Goal: Task Accomplishment & Management: Manage account settings

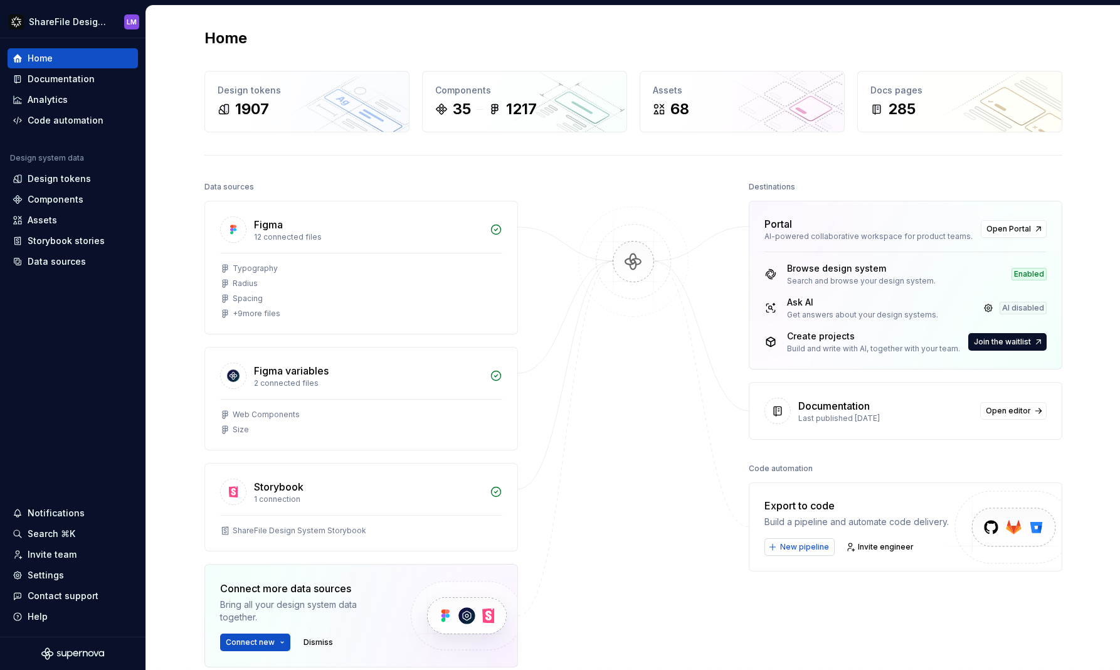
click at [808, 548] on span "New pipeline" at bounding box center [804, 547] width 49 height 10
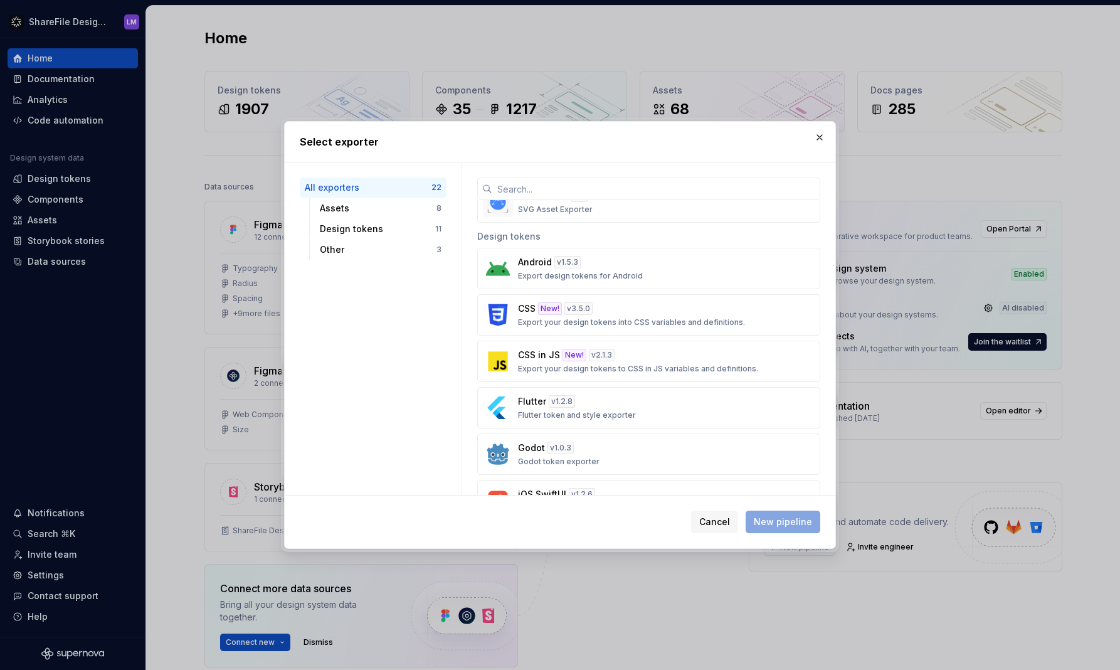
scroll to position [543, 0]
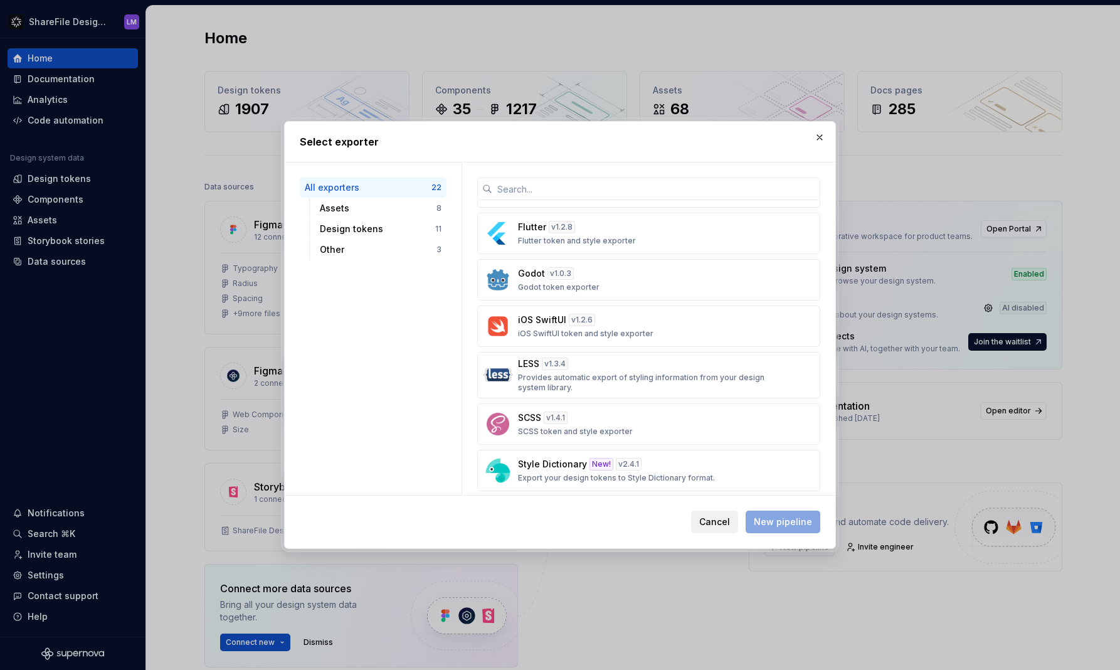
click at [730, 524] on span "Cancel" at bounding box center [714, 522] width 31 height 13
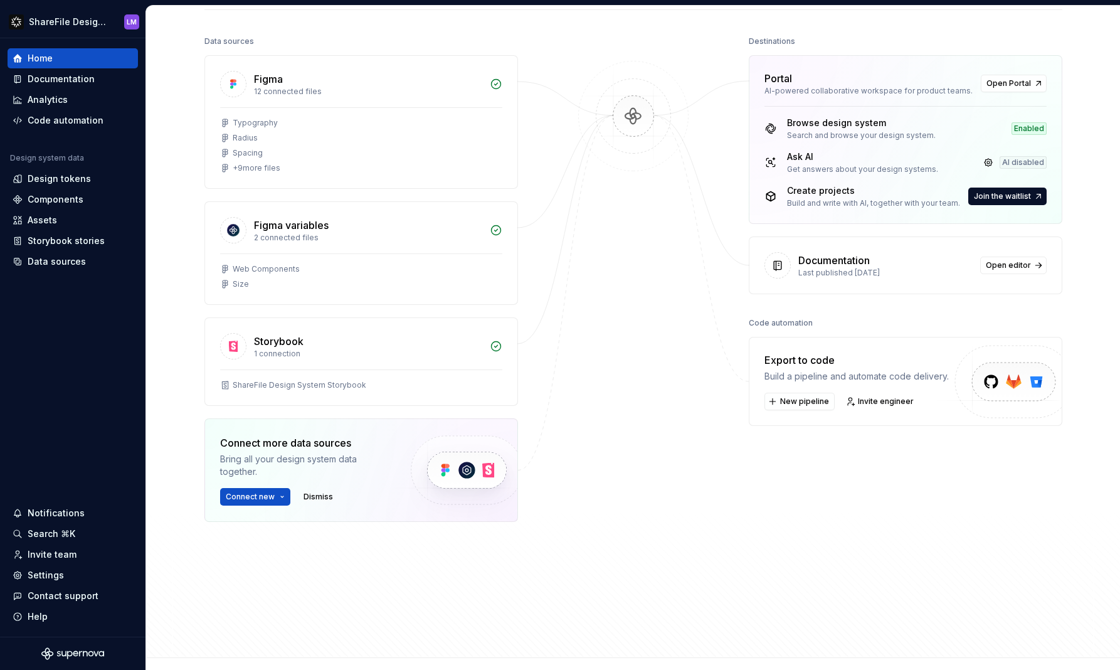
scroll to position [166, 0]
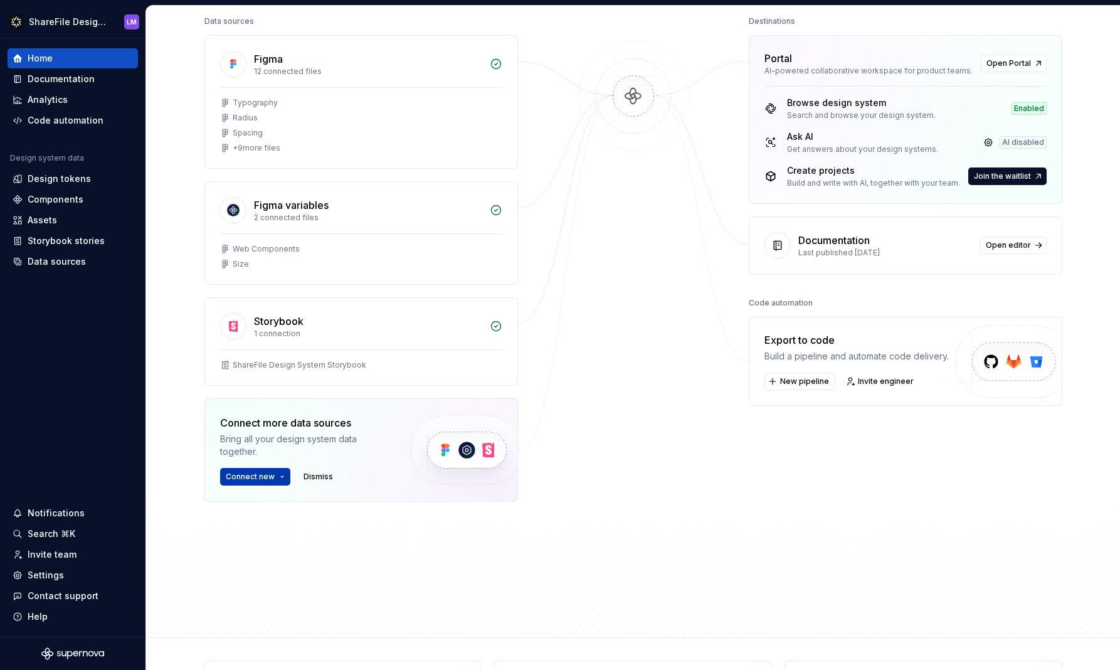
click at [272, 476] on button "Connect new" at bounding box center [255, 477] width 70 height 18
click at [597, 447] on div at bounding box center [633, 289] width 125 height 552
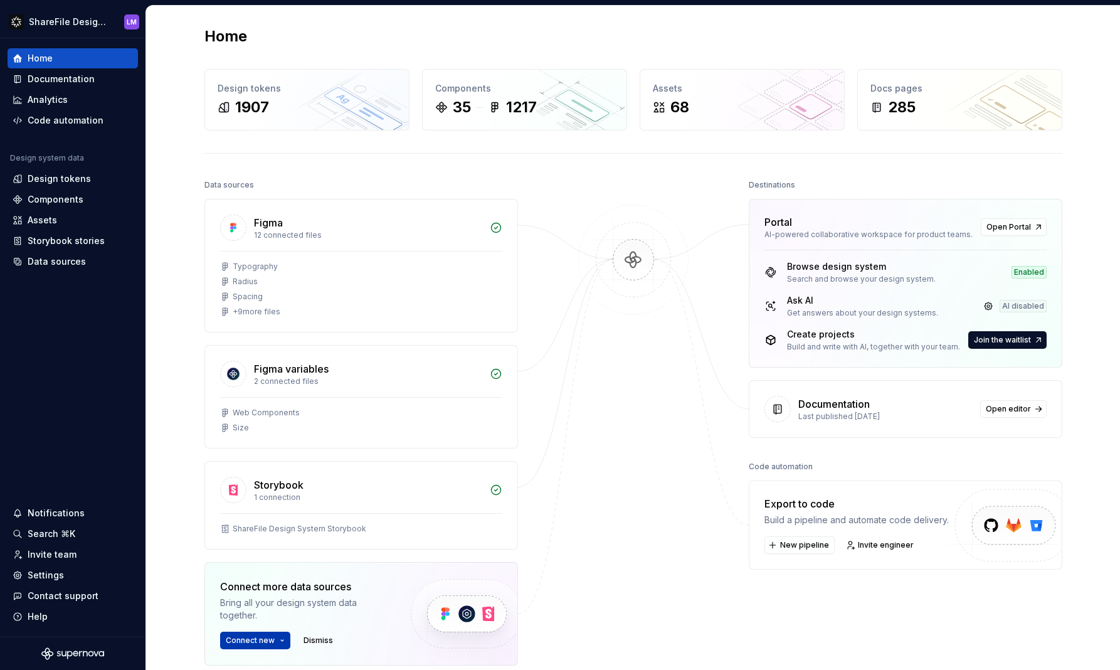
scroll to position [0, 0]
click at [985, 308] on link at bounding box center [989, 308] width 18 height 18
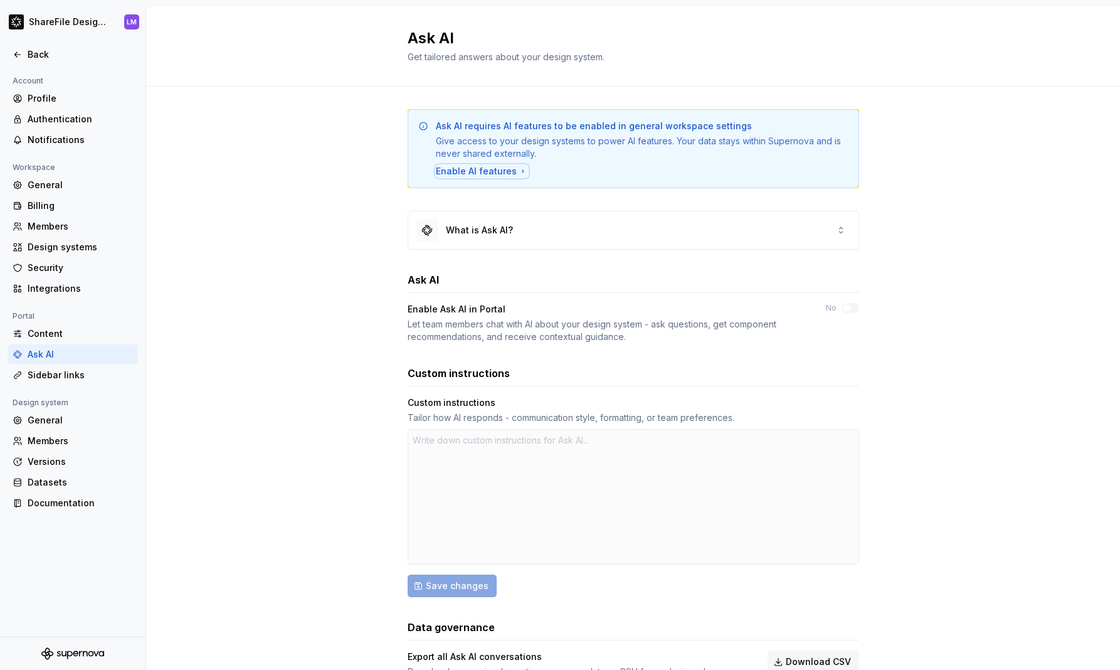
click at [497, 170] on div "Enable AI features" at bounding box center [482, 171] width 92 height 13
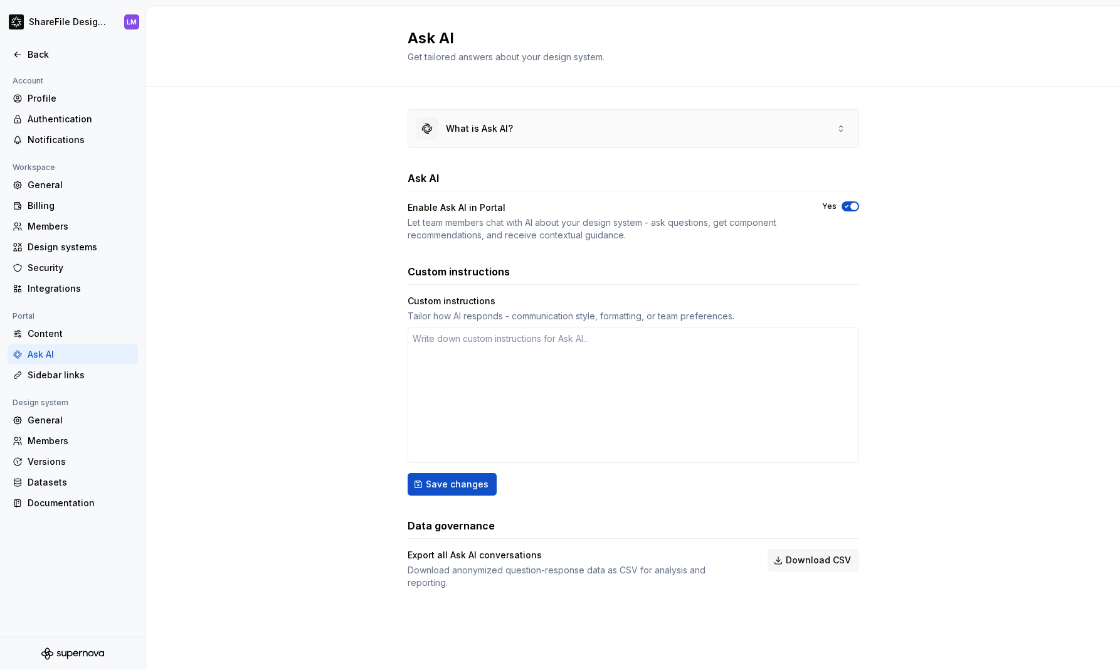
click at [476, 135] on div "What is Ask AI?" at bounding box center [464, 128] width 97 height 23
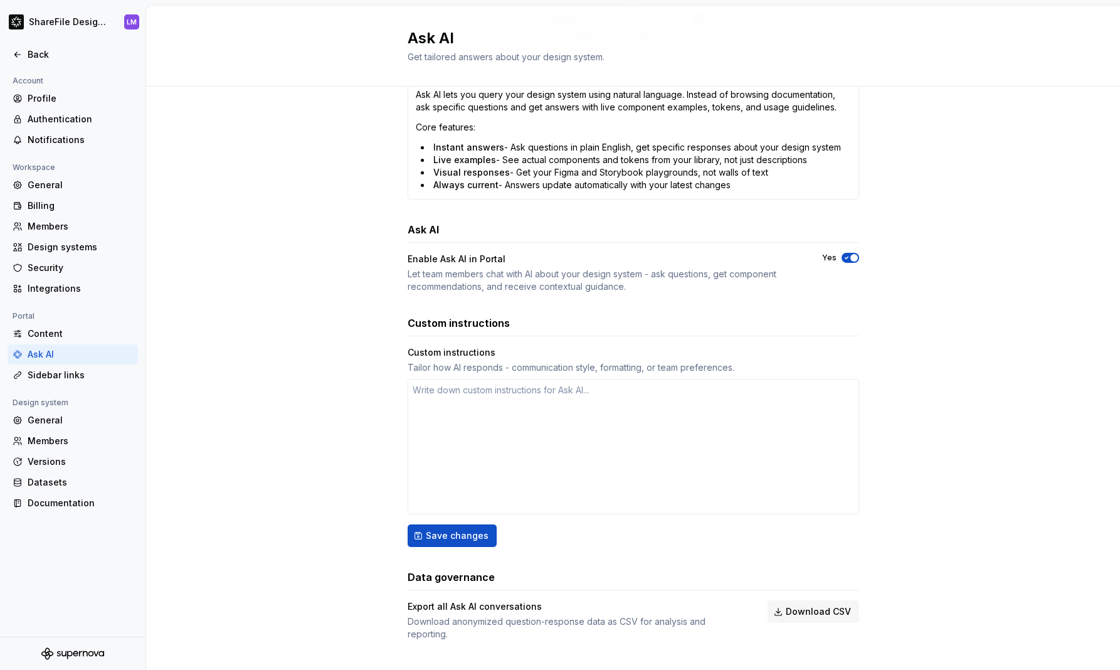
scroll to position [313, 0]
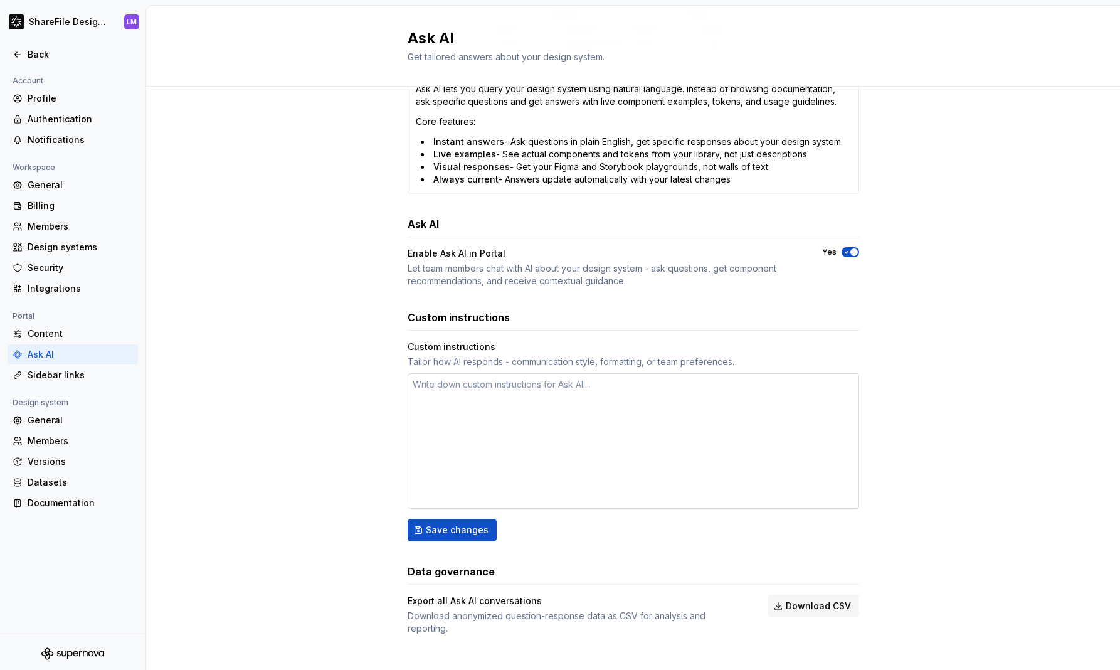
click at [516, 379] on textarea at bounding box center [634, 440] width 452 height 135
click at [450, 538] on button "Save changes" at bounding box center [452, 530] width 89 height 23
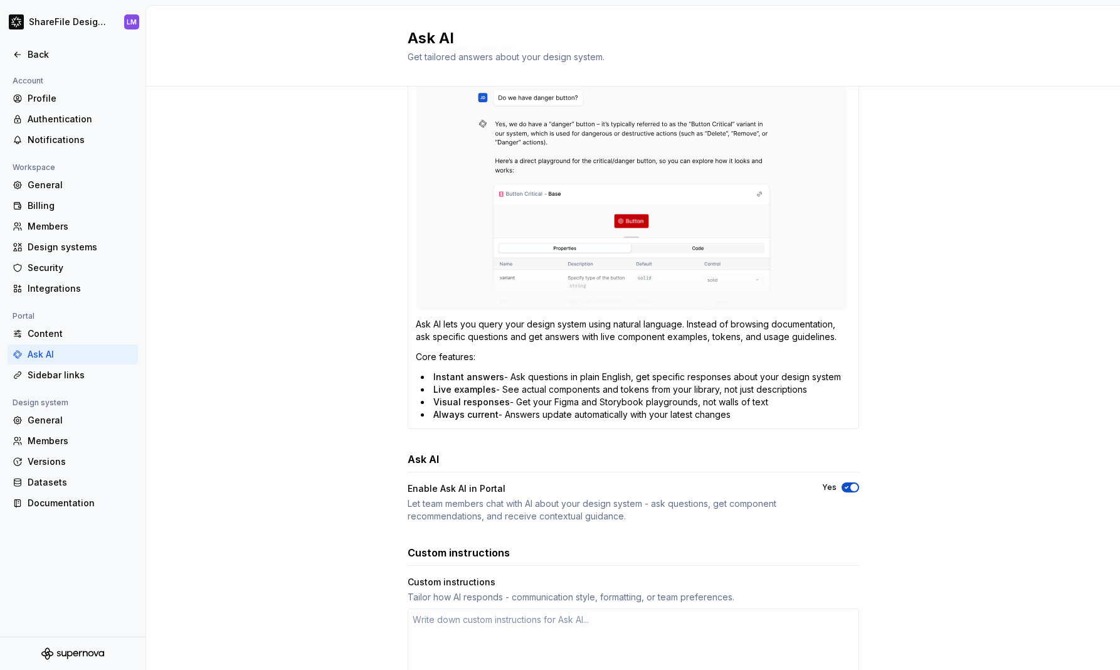
scroll to position [0, 0]
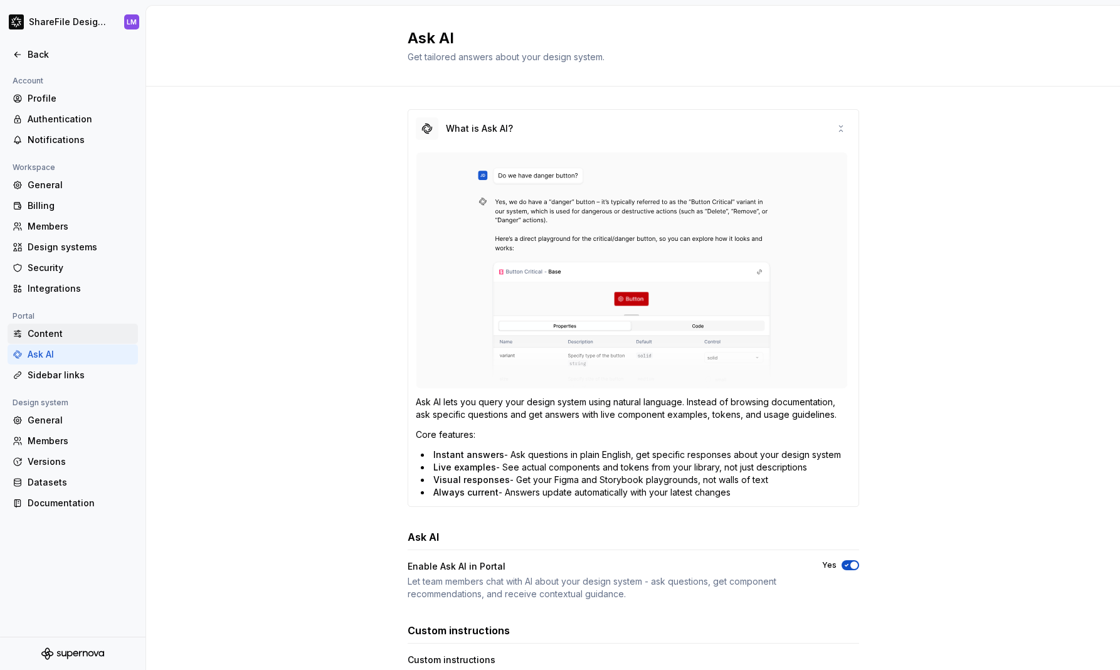
click at [44, 337] on div "Content" at bounding box center [80, 333] width 105 height 13
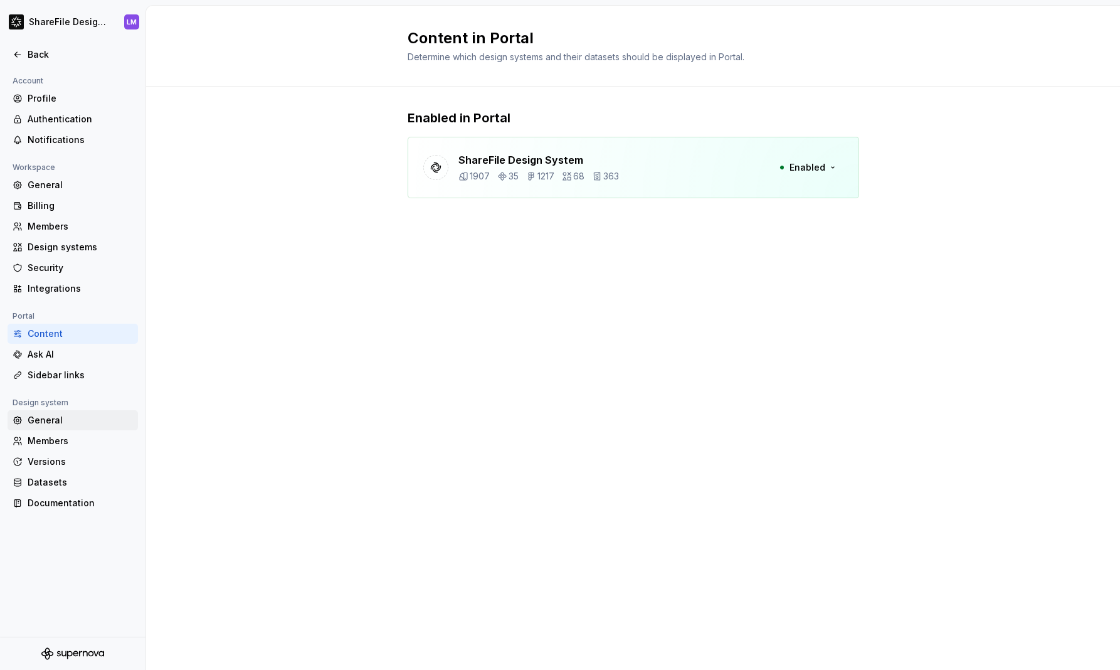
click at [52, 422] on div "General" at bounding box center [80, 420] width 105 height 13
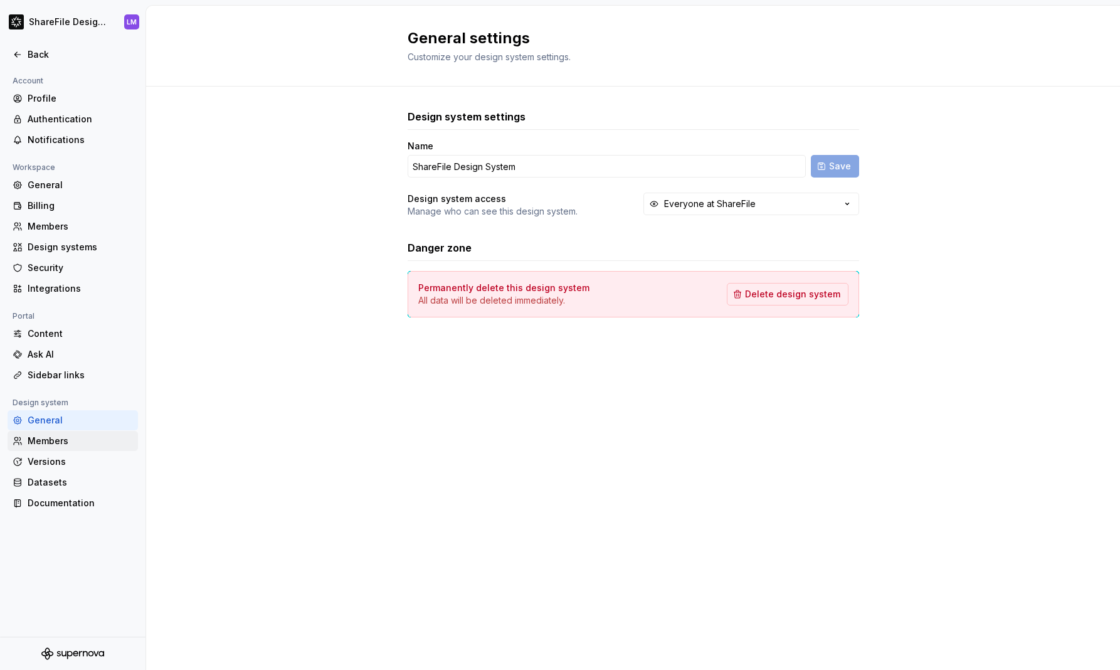
click at [51, 445] on div "Members" at bounding box center [80, 441] width 105 height 13
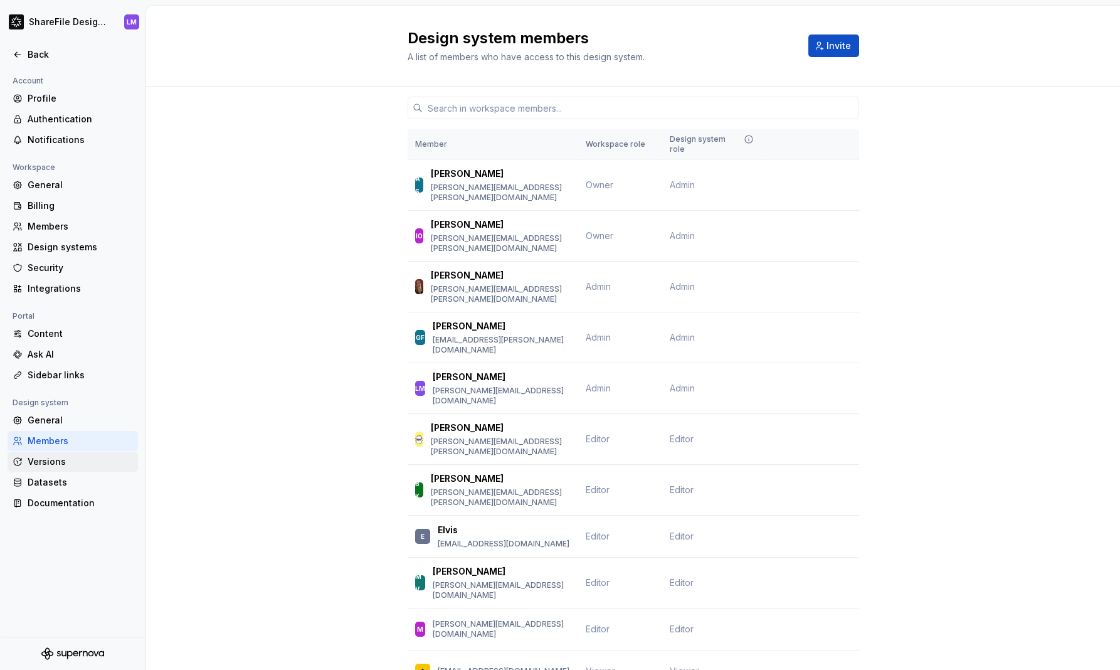
click at [56, 463] on div "Versions" at bounding box center [80, 461] width 105 height 13
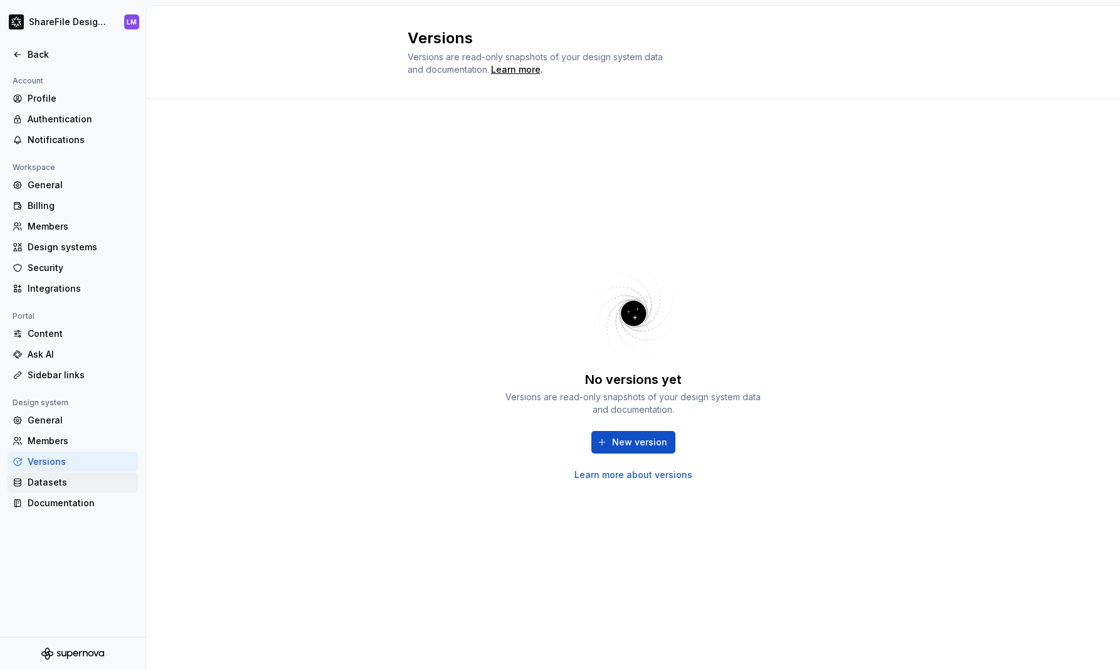
click at [47, 479] on div "Datasets" at bounding box center [80, 482] width 105 height 13
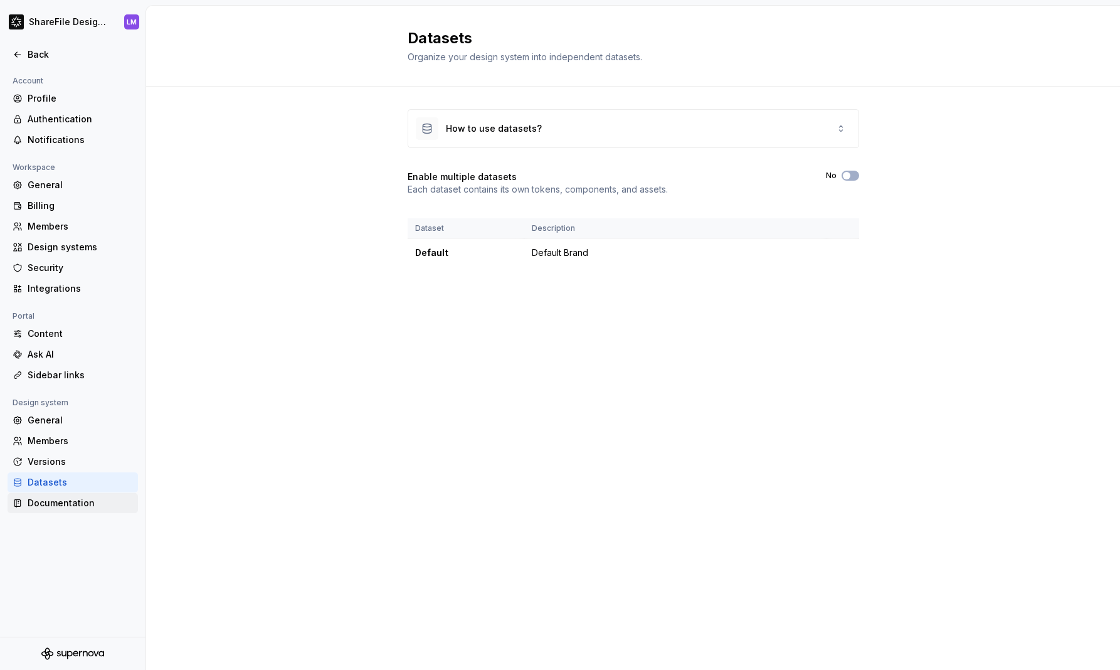
click at [65, 506] on div "Documentation" at bounding box center [80, 503] width 105 height 13
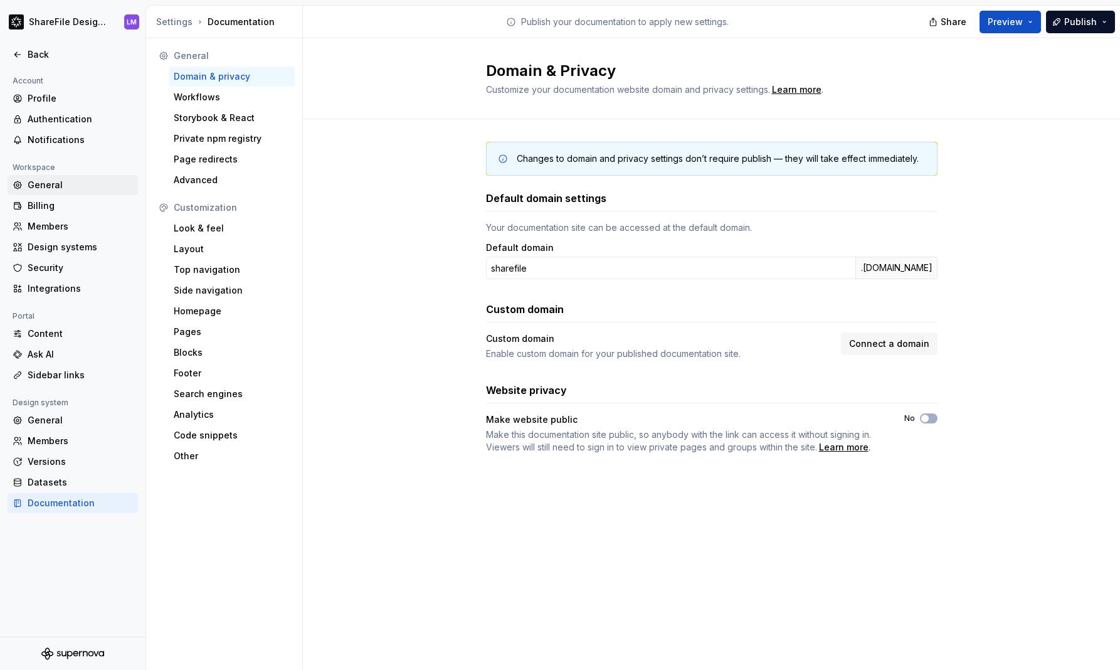
click at [40, 185] on div "General" at bounding box center [80, 185] width 105 height 13
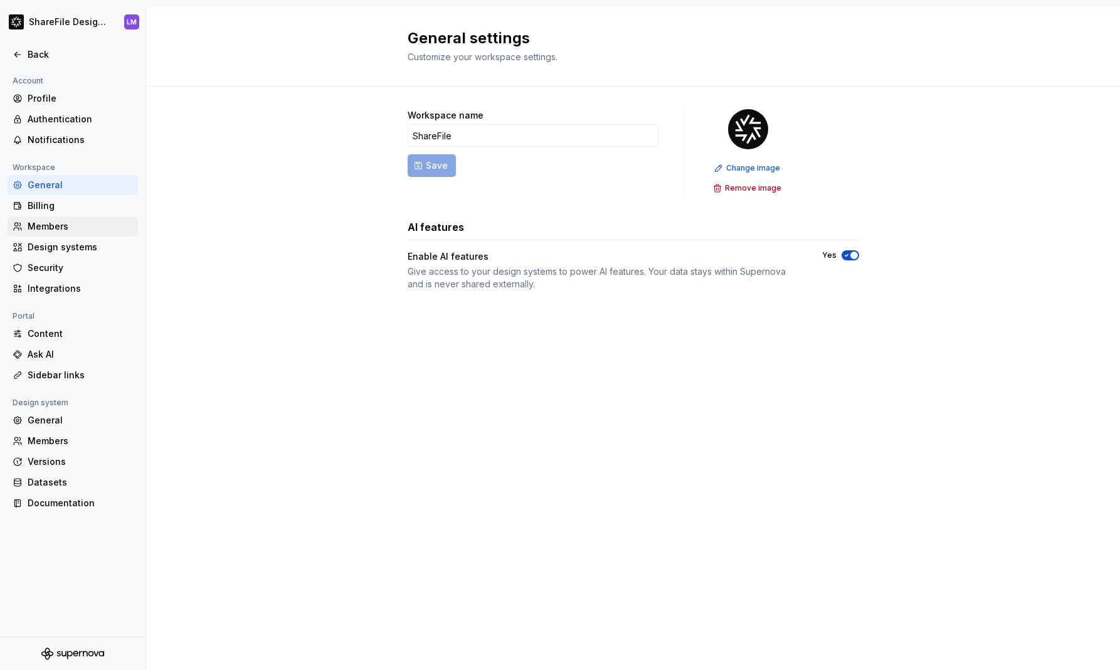
click at [51, 225] on div "Members" at bounding box center [80, 226] width 105 height 13
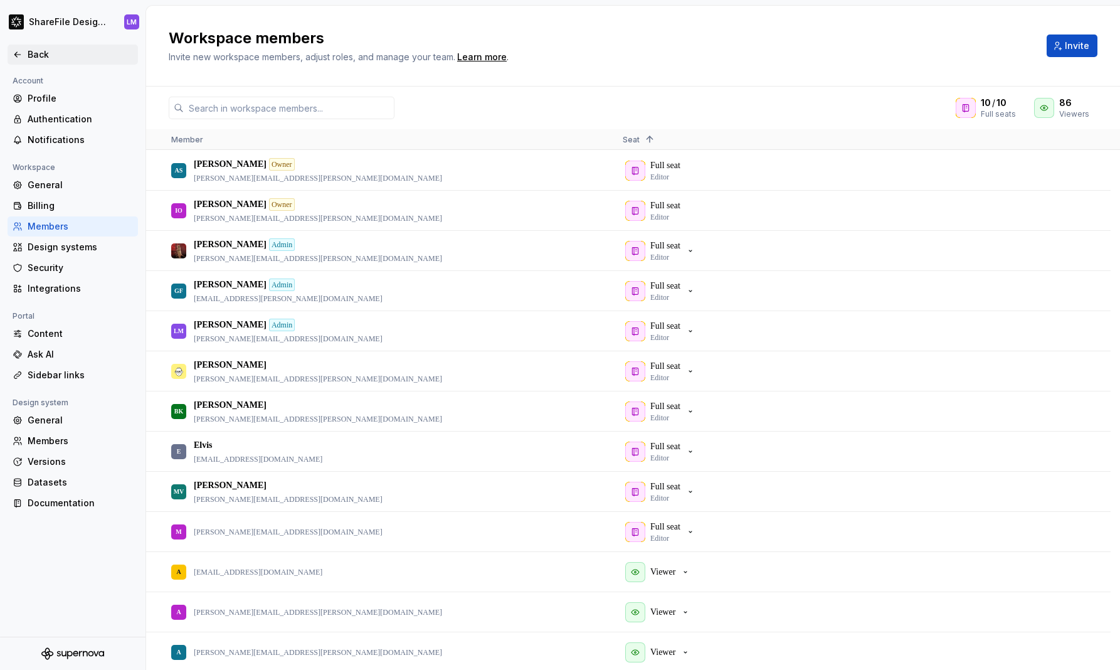
click at [33, 49] on div "Back" at bounding box center [80, 54] width 105 height 13
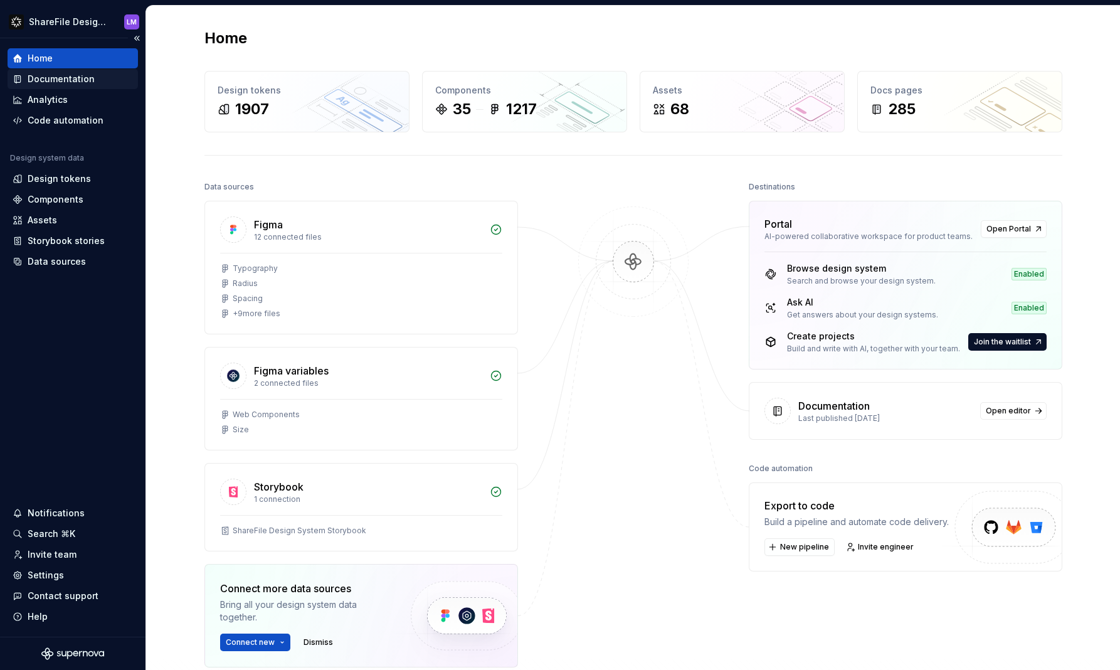
click at [65, 78] on div "Documentation" at bounding box center [61, 79] width 67 height 13
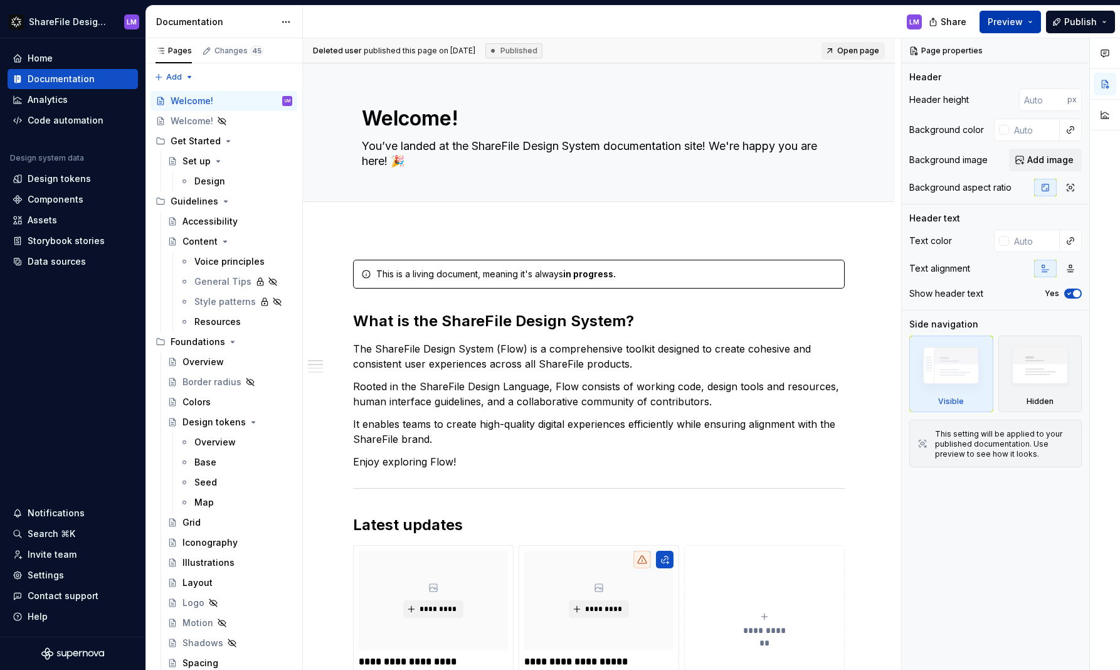
click at [1029, 24] on button "Preview" at bounding box center [1010, 22] width 61 height 23
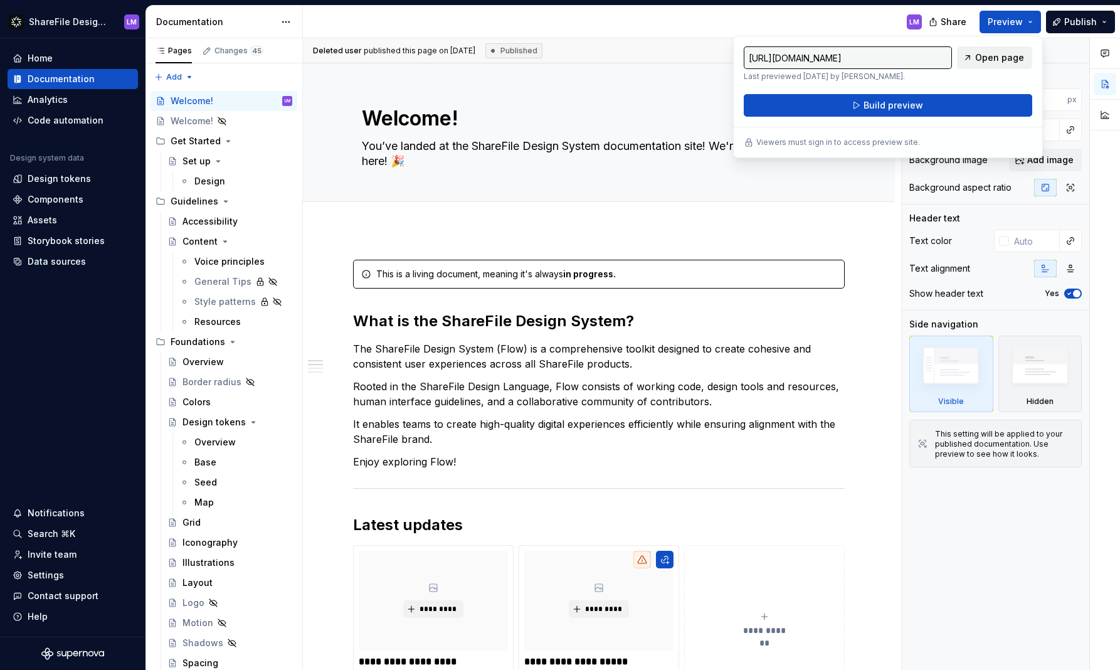
click at [1004, 52] on span "Open page" at bounding box center [999, 57] width 49 height 13
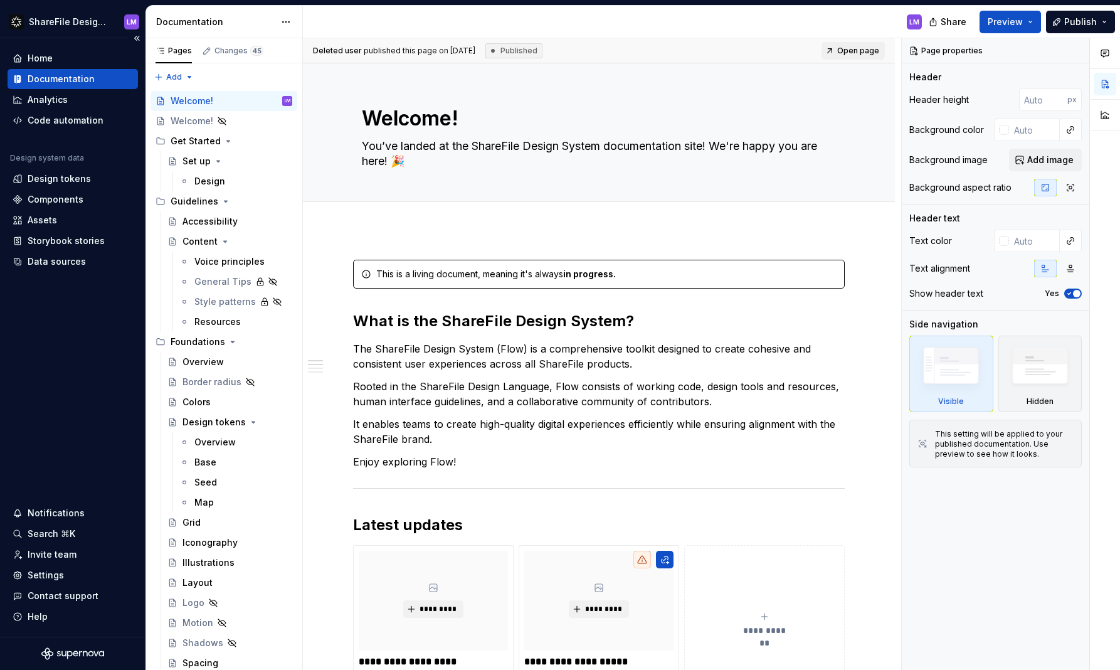
click at [79, 649] on icon "Supernova Logo" at bounding box center [72, 653] width 63 height 13
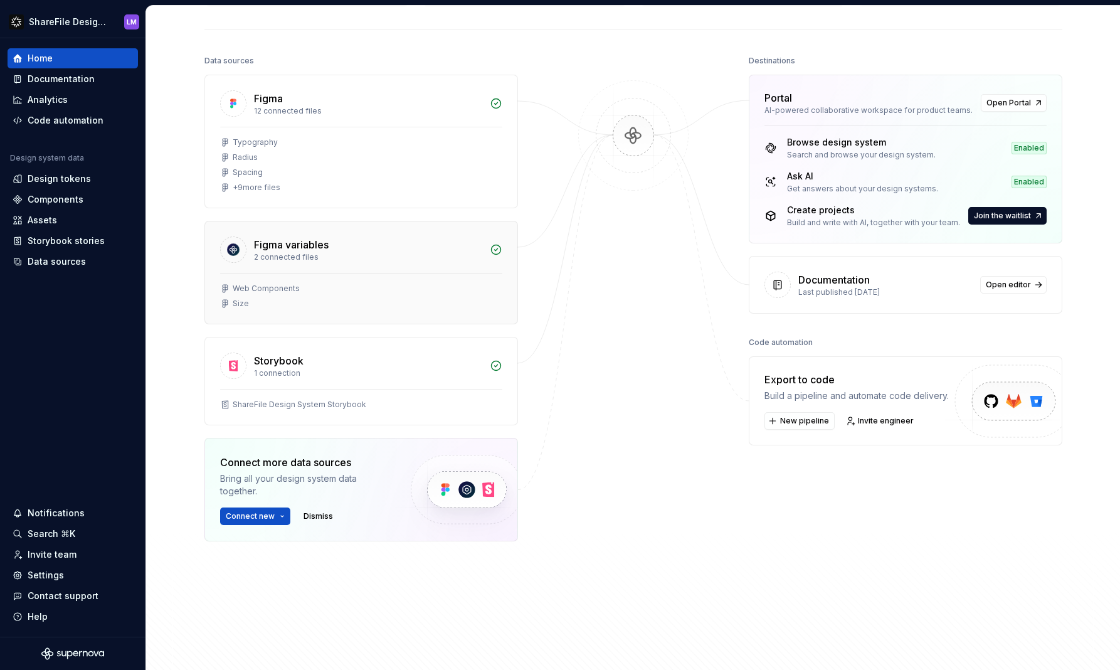
scroll to position [240, 0]
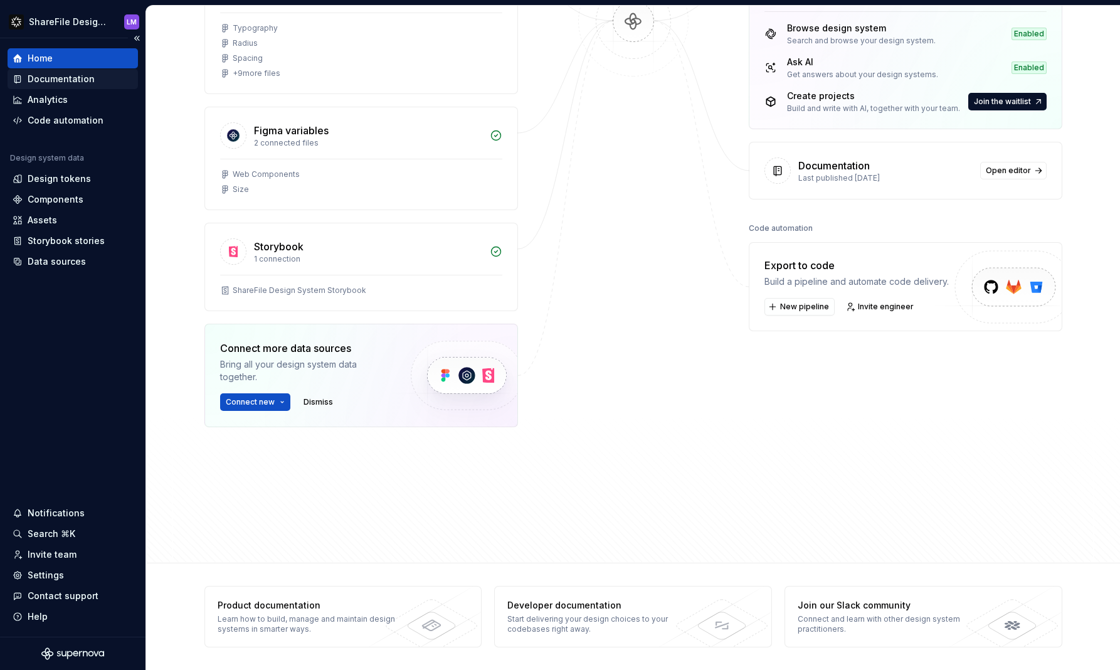
click at [60, 78] on div "Documentation" at bounding box center [61, 79] width 67 height 13
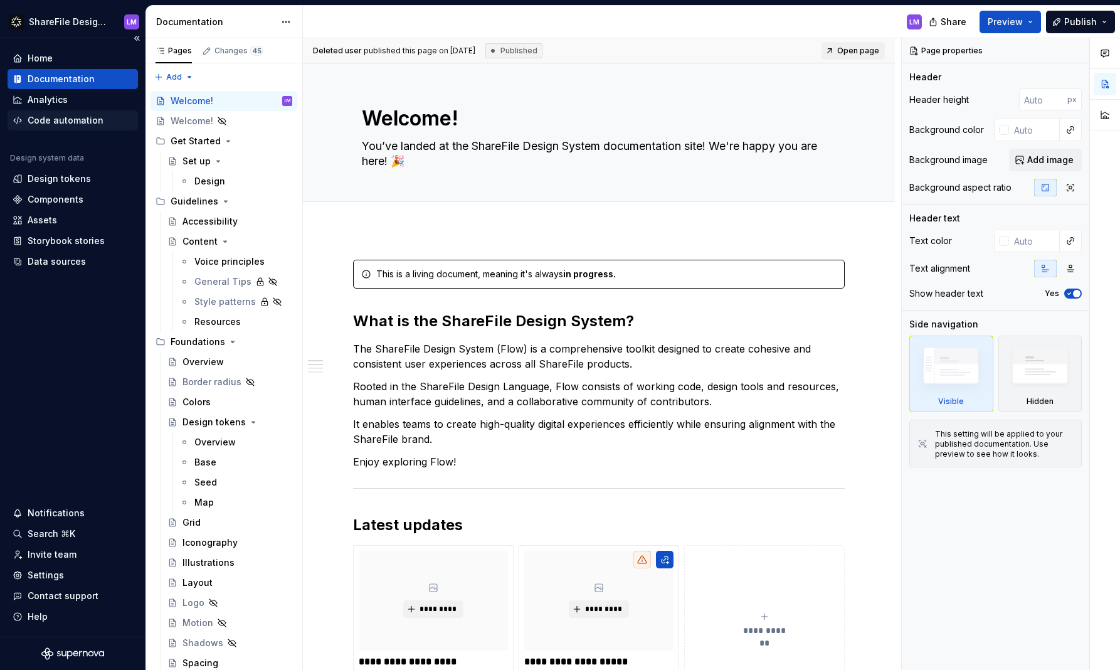
click at [63, 127] on div "Code automation" at bounding box center [73, 120] width 130 height 20
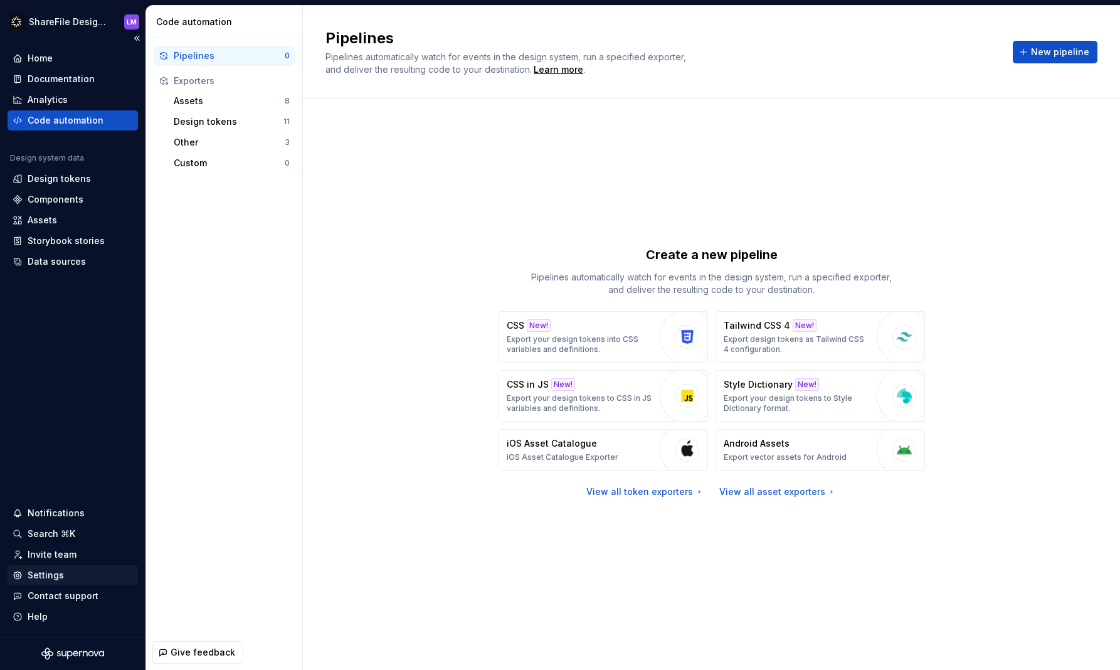
click at [49, 573] on div "Settings" at bounding box center [46, 575] width 36 height 13
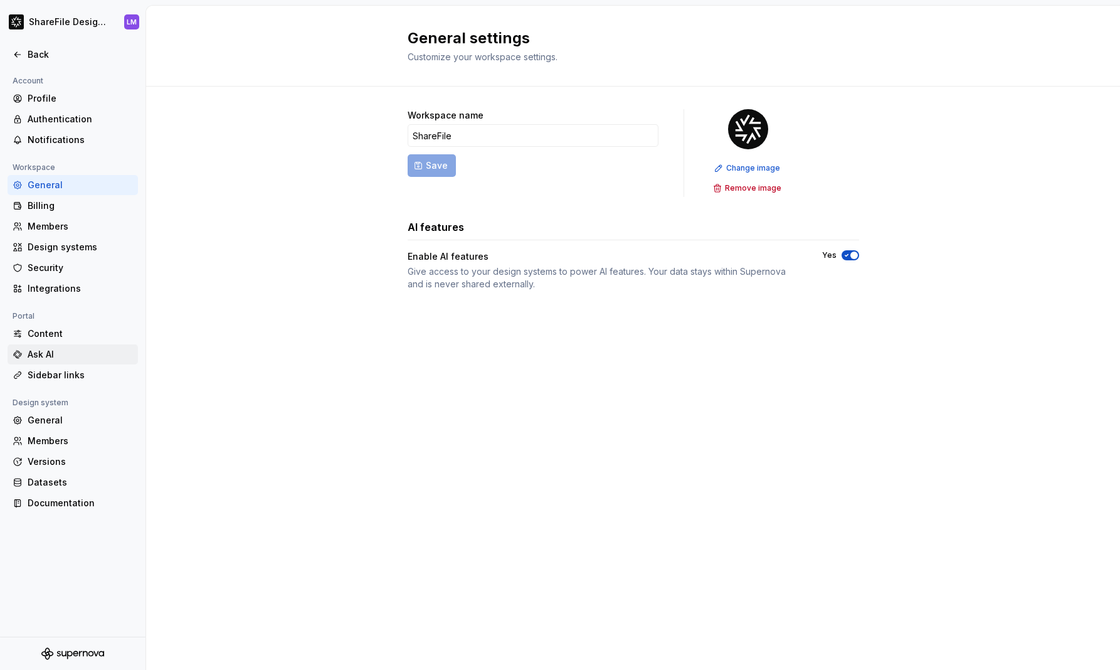
click at [56, 357] on div "Ask AI" at bounding box center [80, 354] width 105 height 13
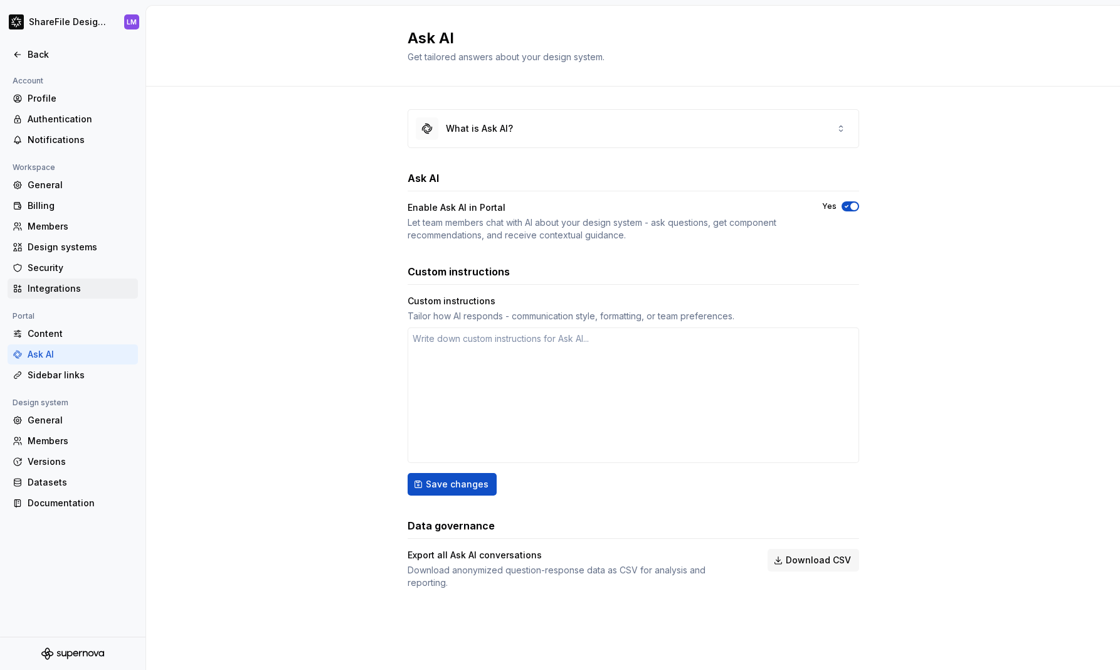
click at [75, 282] on div "Integrations" at bounding box center [80, 288] width 105 height 13
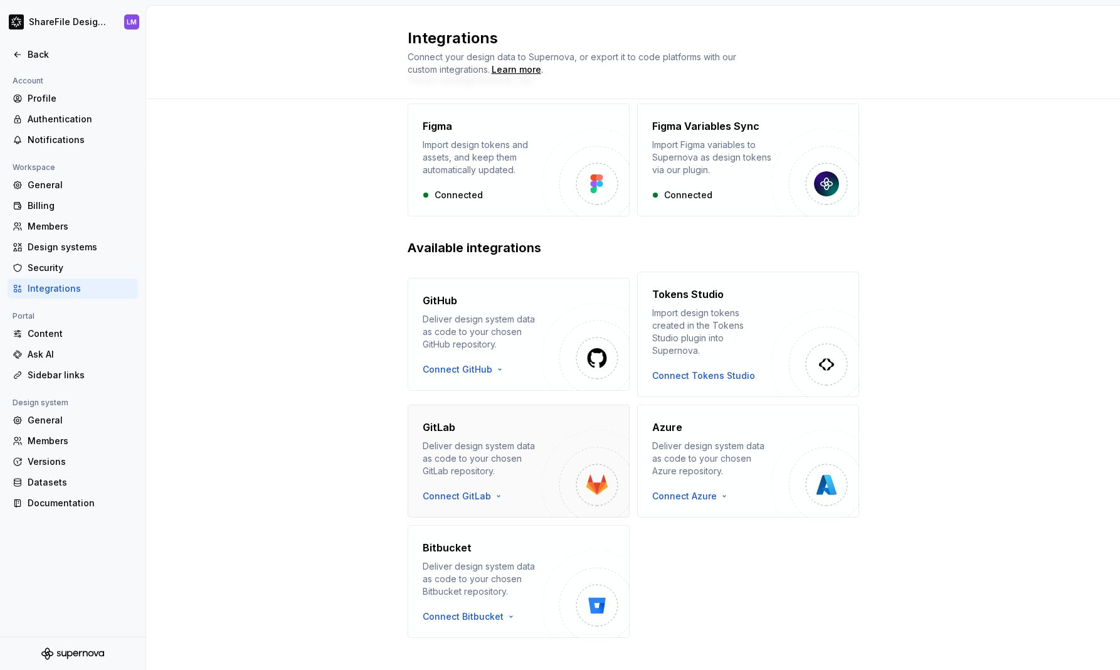
scroll to position [54, 0]
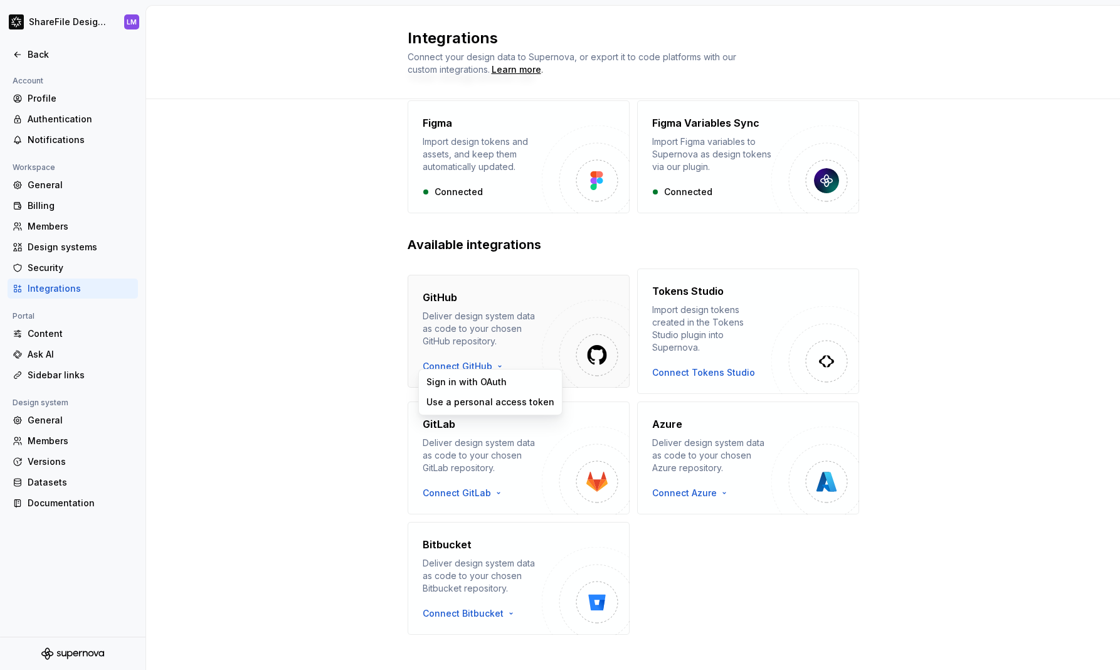
click at [489, 363] on html "ShareFile Design System LM Back Account Profile Authentication Notifications Wo…" at bounding box center [560, 335] width 1120 height 670
click at [293, 349] on html "ShareFile Design System LM Back Account Profile Authentication Notifications Wo…" at bounding box center [560, 335] width 1120 height 670
click at [61, 331] on div "Content" at bounding box center [80, 333] width 105 height 13
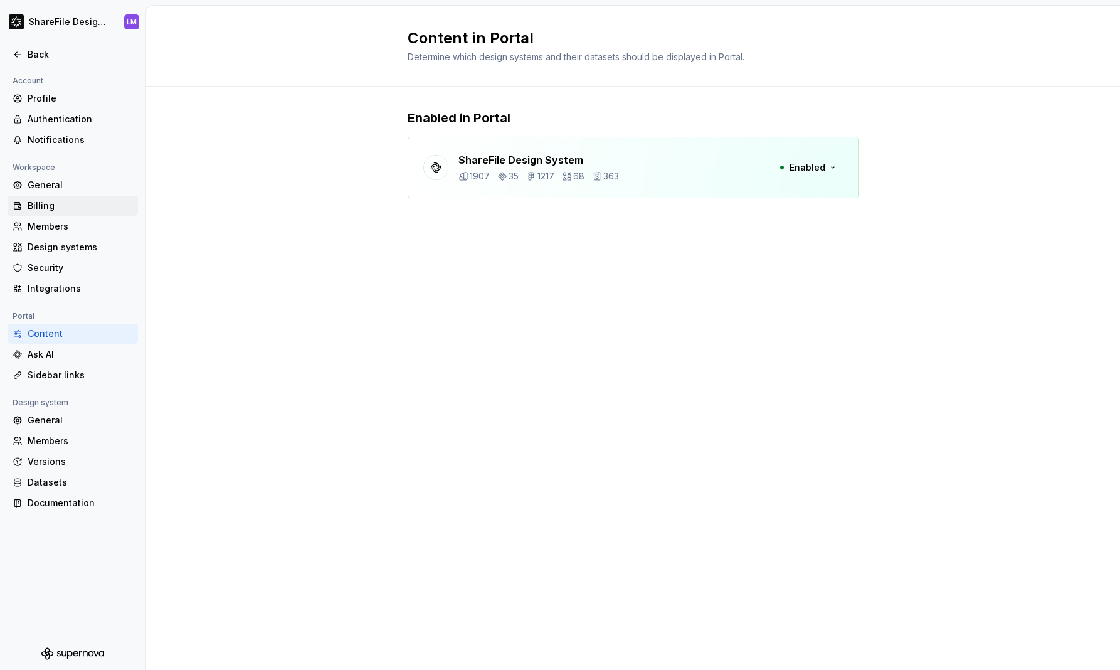
click at [43, 208] on div "Billing" at bounding box center [80, 205] width 105 height 13
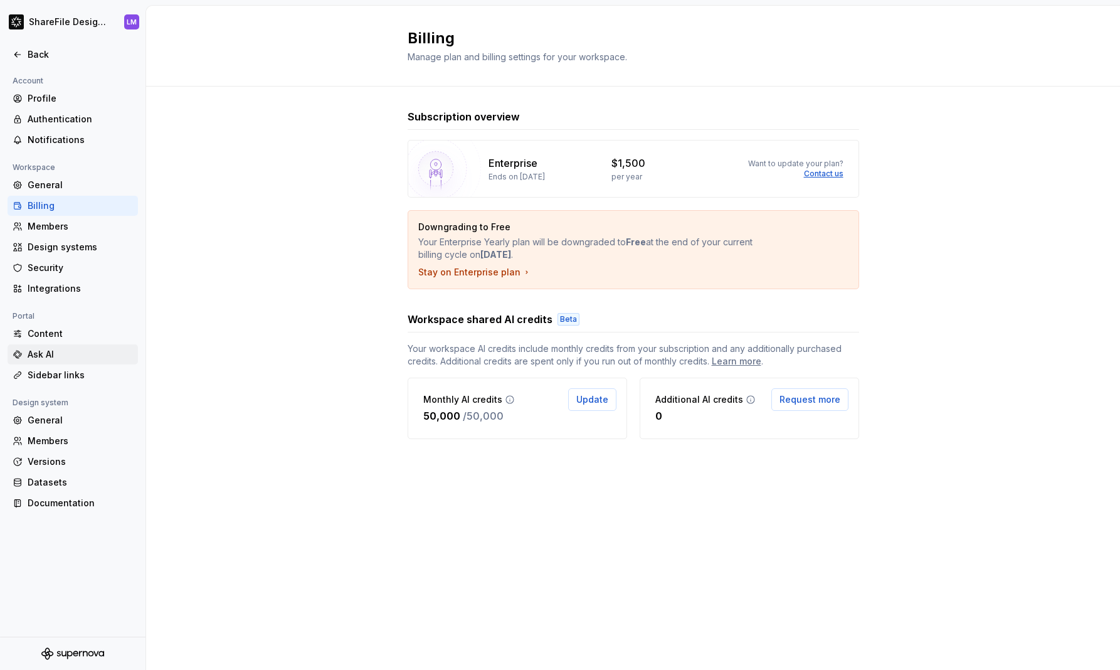
click at [49, 356] on div "Ask AI" at bounding box center [80, 354] width 105 height 13
type textarea "*"
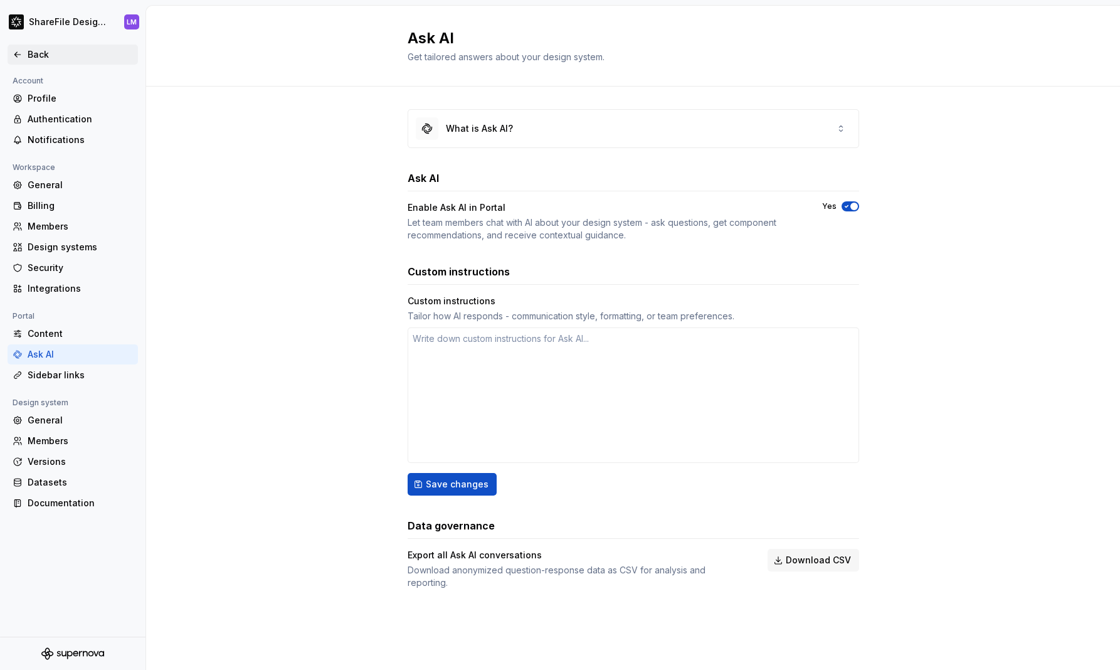
click at [33, 50] on div "Back" at bounding box center [80, 54] width 105 height 13
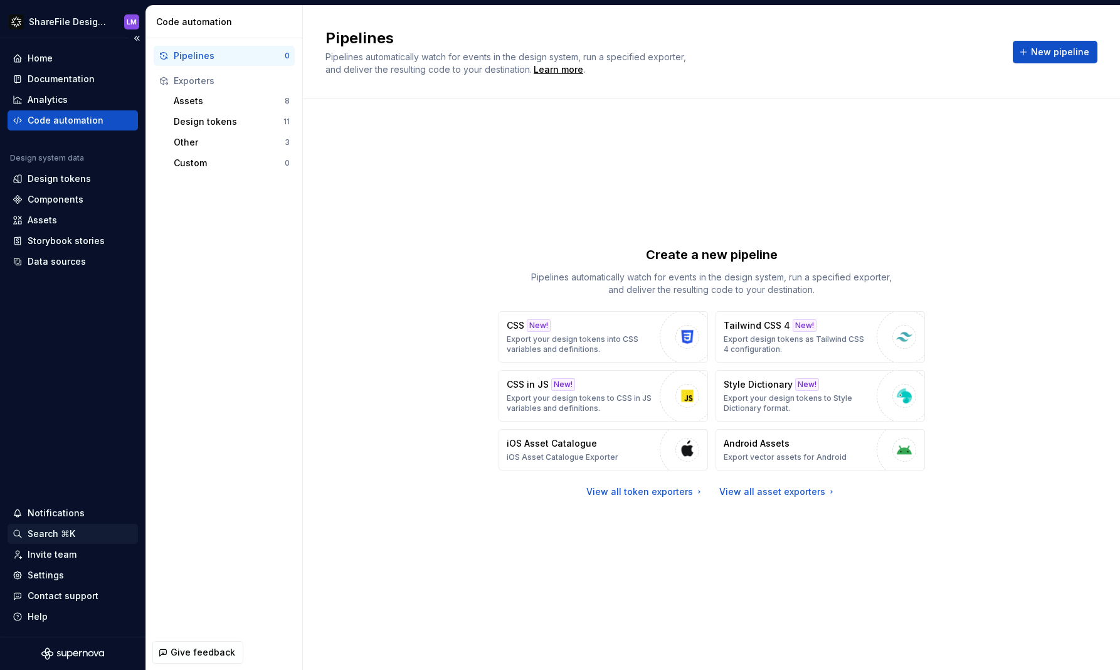
click at [53, 538] on div "Search ⌘K" at bounding box center [52, 534] width 48 height 13
click at [70, 24] on html "ShareFile Design System LM Home Documentation Analytics Code automation Design …" at bounding box center [560, 335] width 1120 height 670
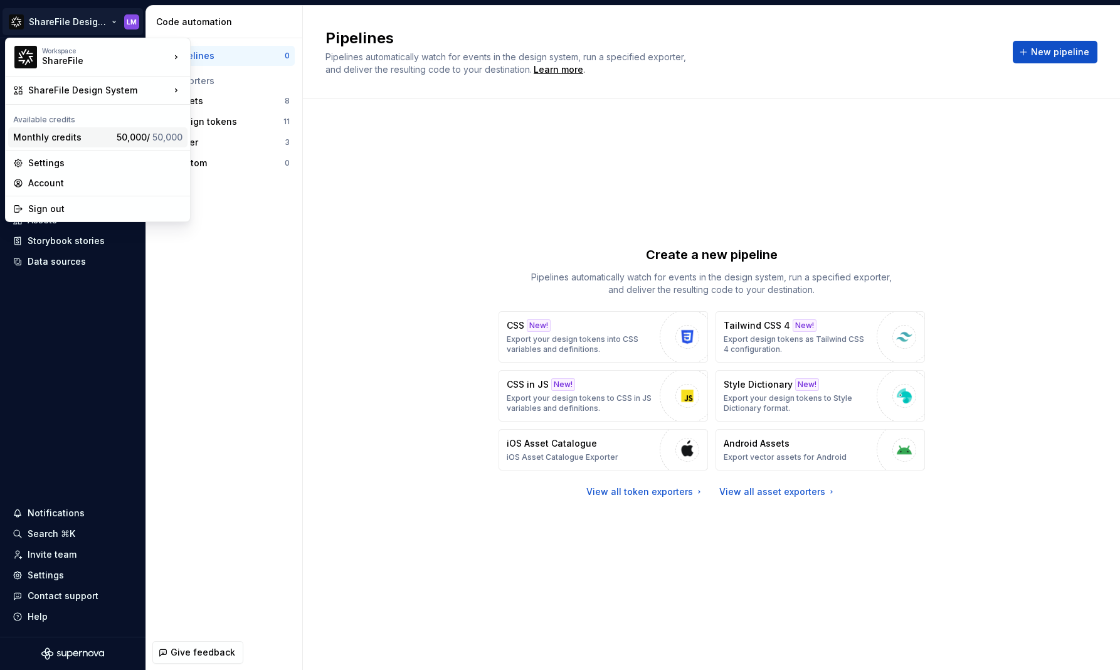
click at [65, 137] on div "Monthly credits" at bounding box center [62, 137] width 98 height 13
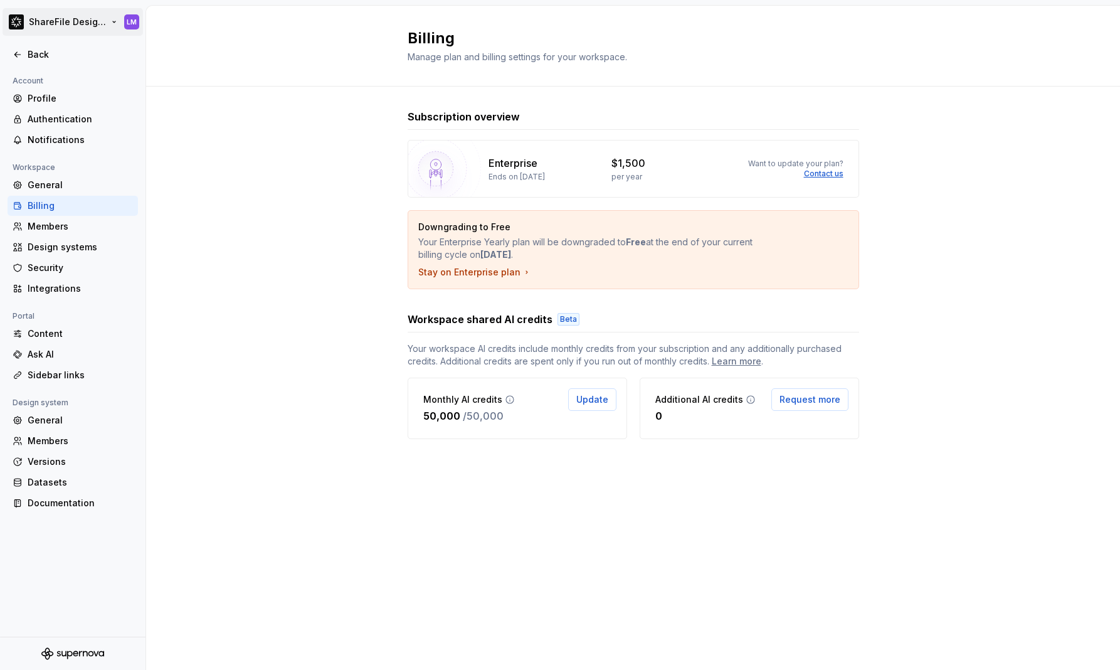
click at [69, 26] on html "ShareFile Design System LM Back Account Profile Authentication Notifications Wo…" at bounding box center [560, 335] width 1120 height 670
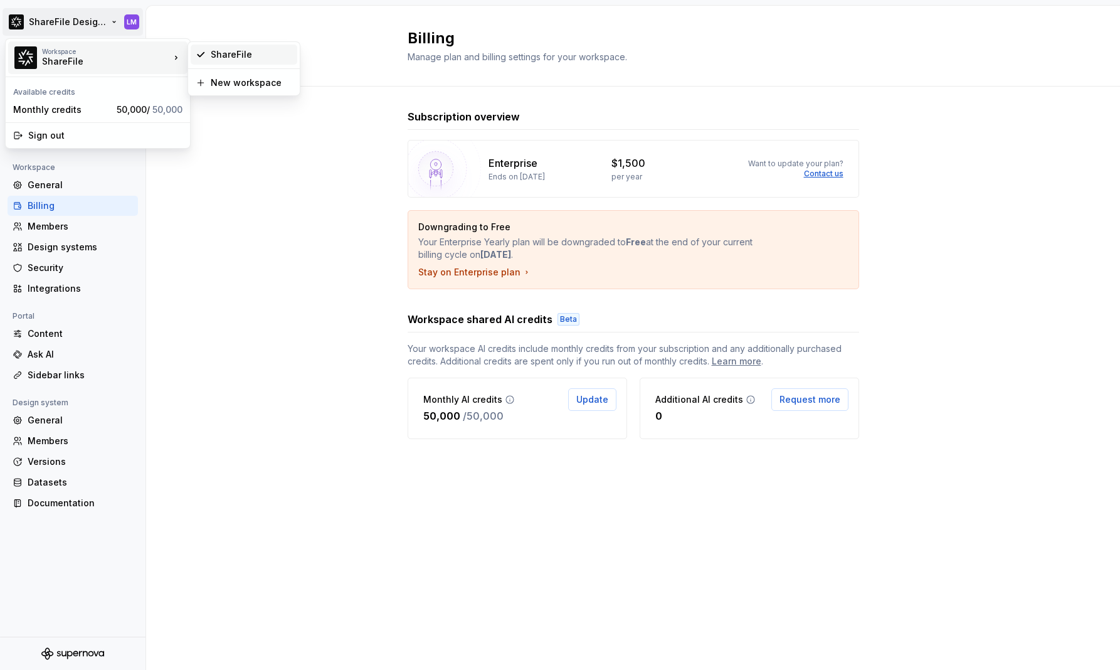
click at [256, 53] on div "ShareFile" at bounding box center [252, 54] width 82 height 13
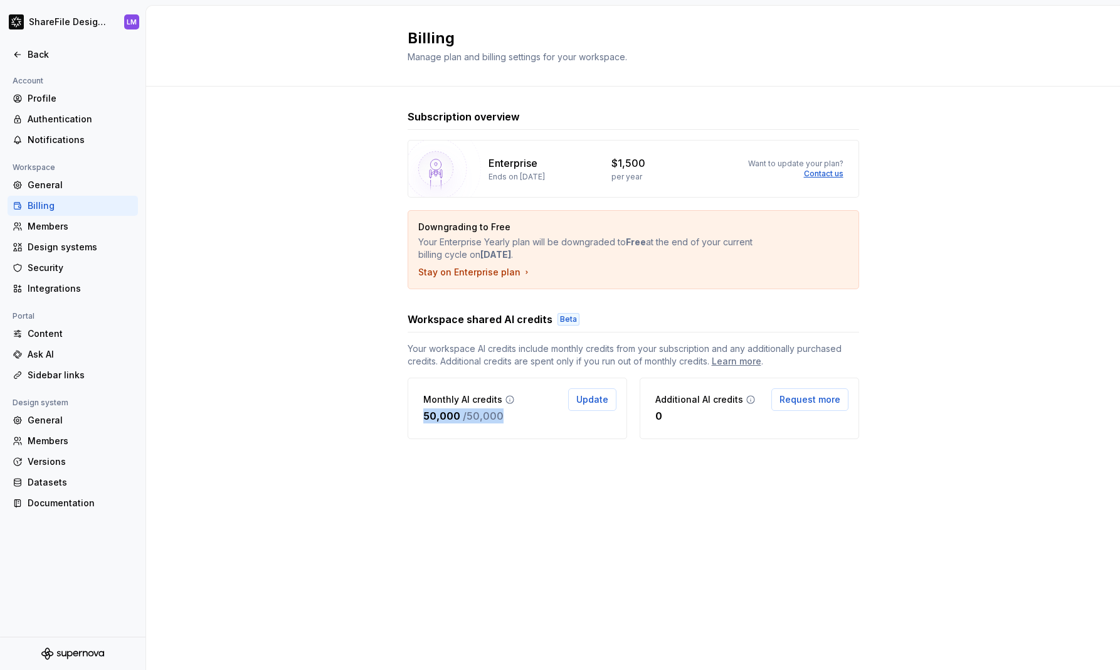
drag, startPoint x: 425, startPoint y: 416, endPoint x: 529, endPoint y: 413, distance: 103.5
click at [529, 413] on div "Monthly AI credits 50,000 / 50,000 Update" at bounding box center [518, 408] width 220 height 61
click at [36, 180] on div "General" at bounding box center [80, 185] width 105 height 13
